Goal: Task Accomplishment & Management: Manage account settings

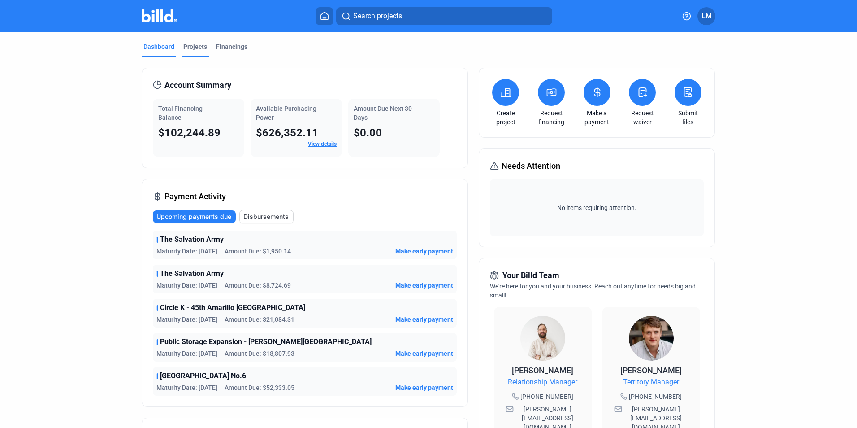
click at [198, 47] on div "Projects" at bounding box center [195, 46] width 24 height 9
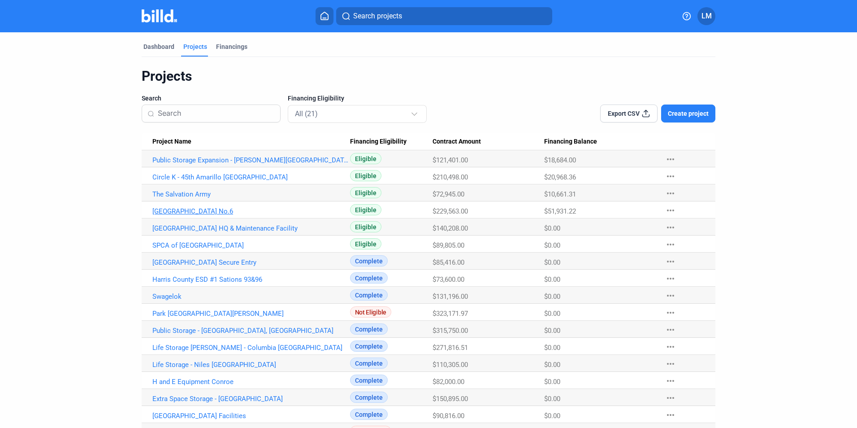
click at [217, 211] on link "[GEOGRAPHIC_DATA] No.6" at bounding box center [251, 211] width 198 height 8
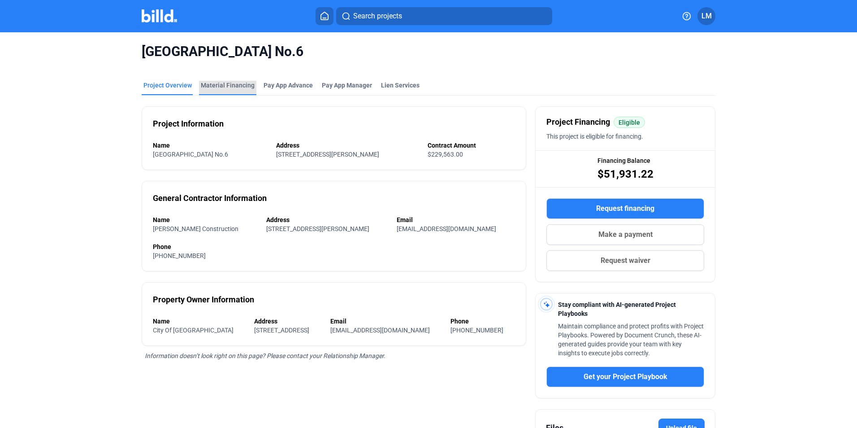
click at [236, 86] on div "Material Financing" at bounding box center [228, 85] width 54 height 9
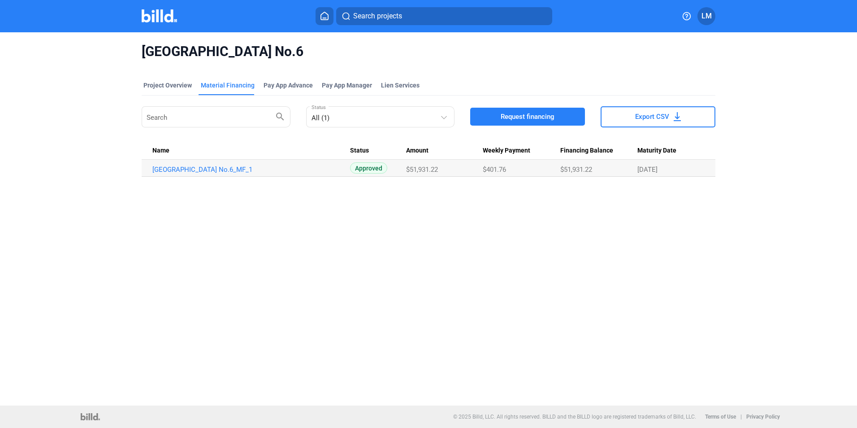
click at [324, 13] on icon at bounding box center [324, 16] width 9 height 9
